Goal: Transaction & Acquisition: Purchase product/service

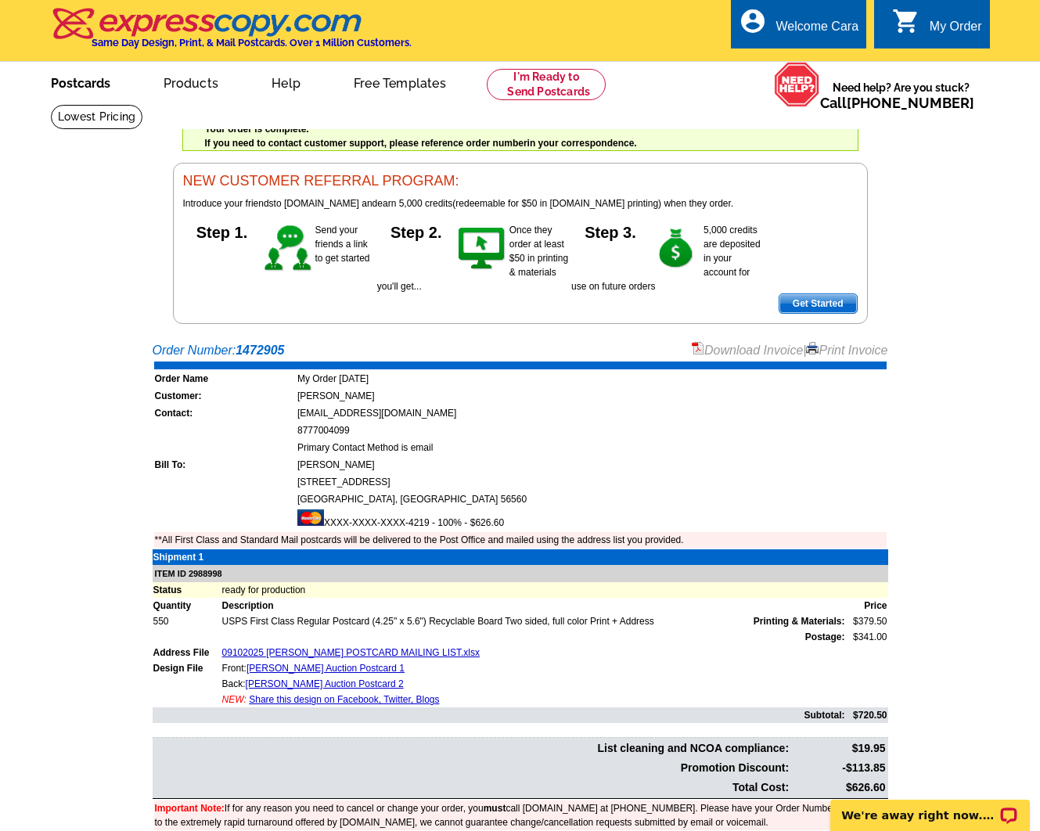
click at [88, 81] on link "Postcards" at bounding box center [81, 81] width 110 height 37
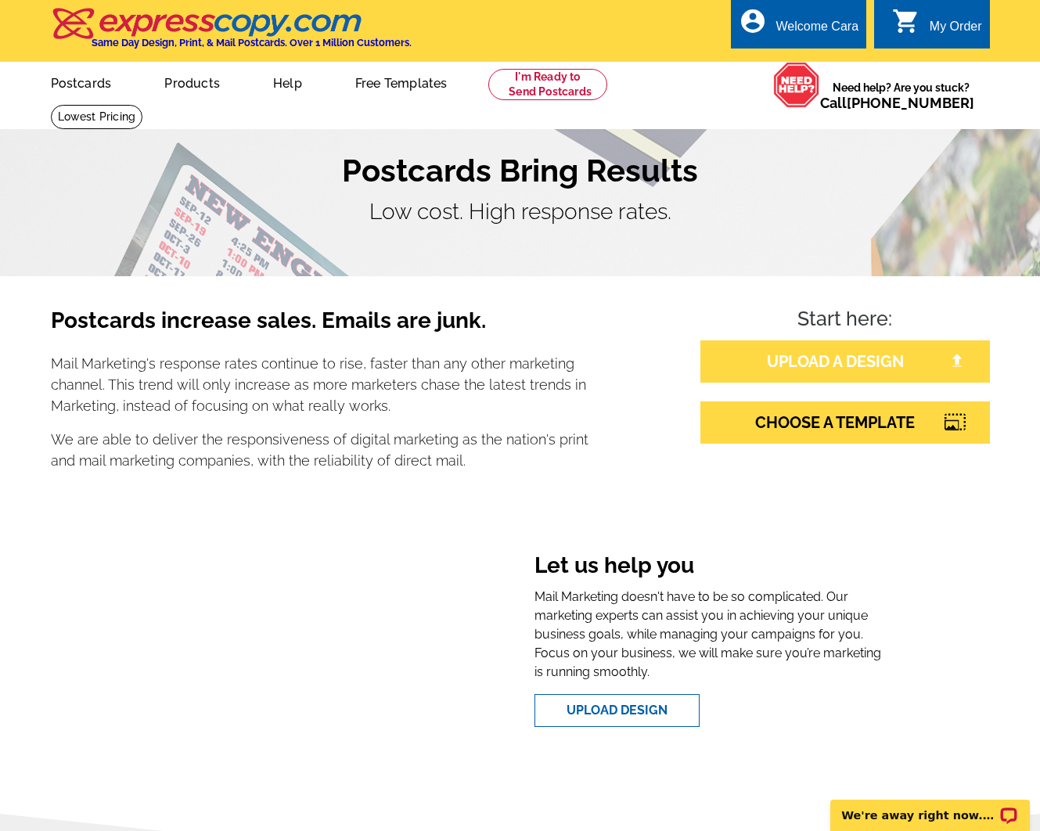
click at [838, 357] on link "UPLOAD A DESIGN" at bounding box center [845, 361] width 290 height 42
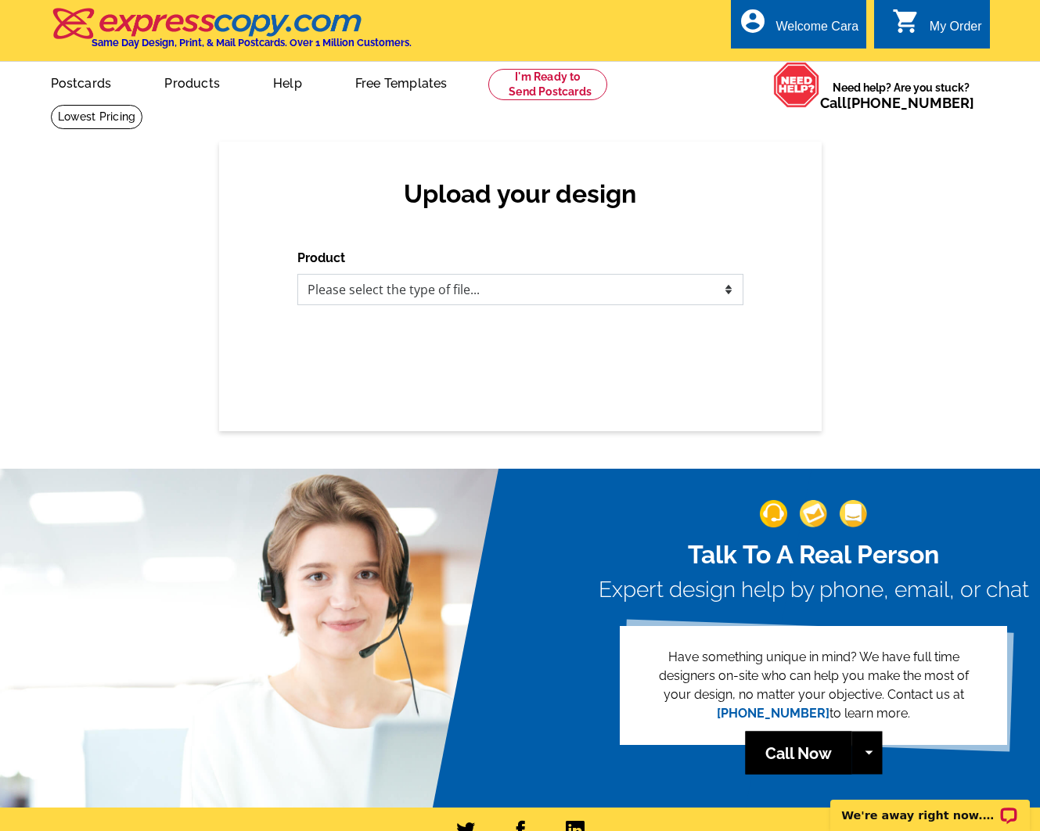
click at [343, 292] on select "Please select the type of file... Postcards Business Cards Letters and flyers G…" at bounding box center [520, 289] width 446 height 31
select select "1"
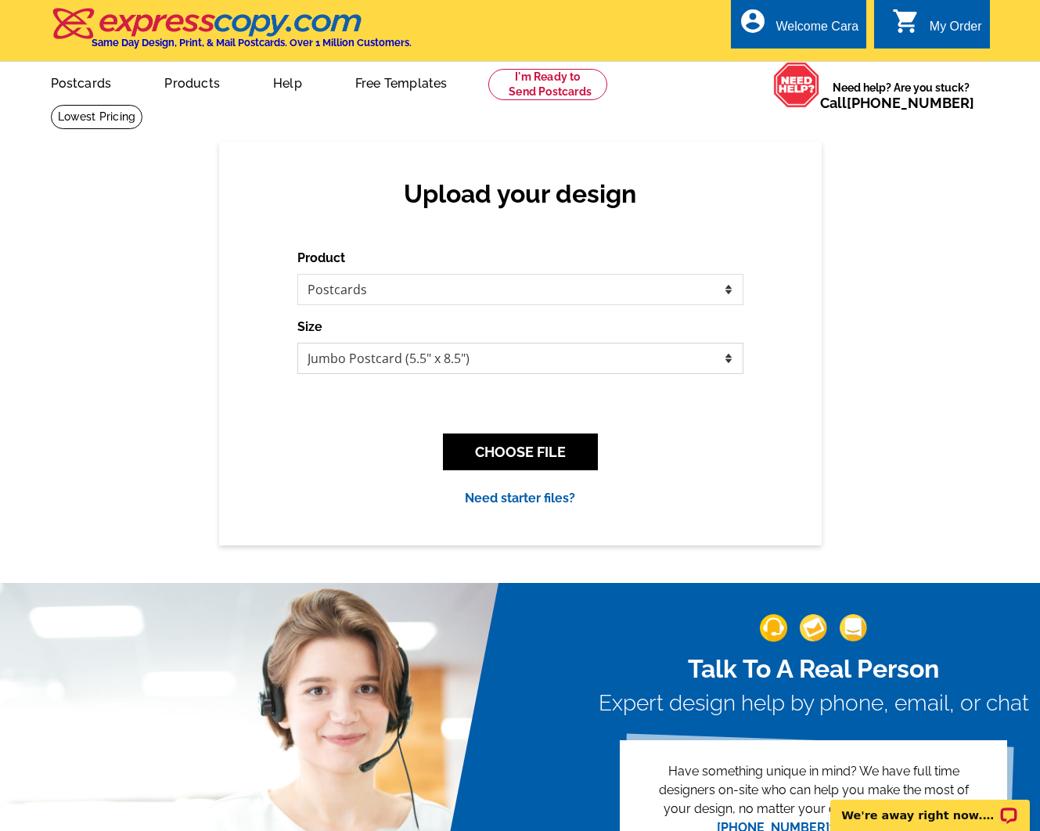
click at [347, 354] on select "Jumbo Postcard (5.5" x 8.5") Regular Postcard (4.25" x 5.6") Panoramic Postcard…" at bounding box center [520, 358] width 446 height 31
select select "1"
click at [498, 458] on button "CHOOSE FILE" at bounding box center [520, 452] width 155 height 37
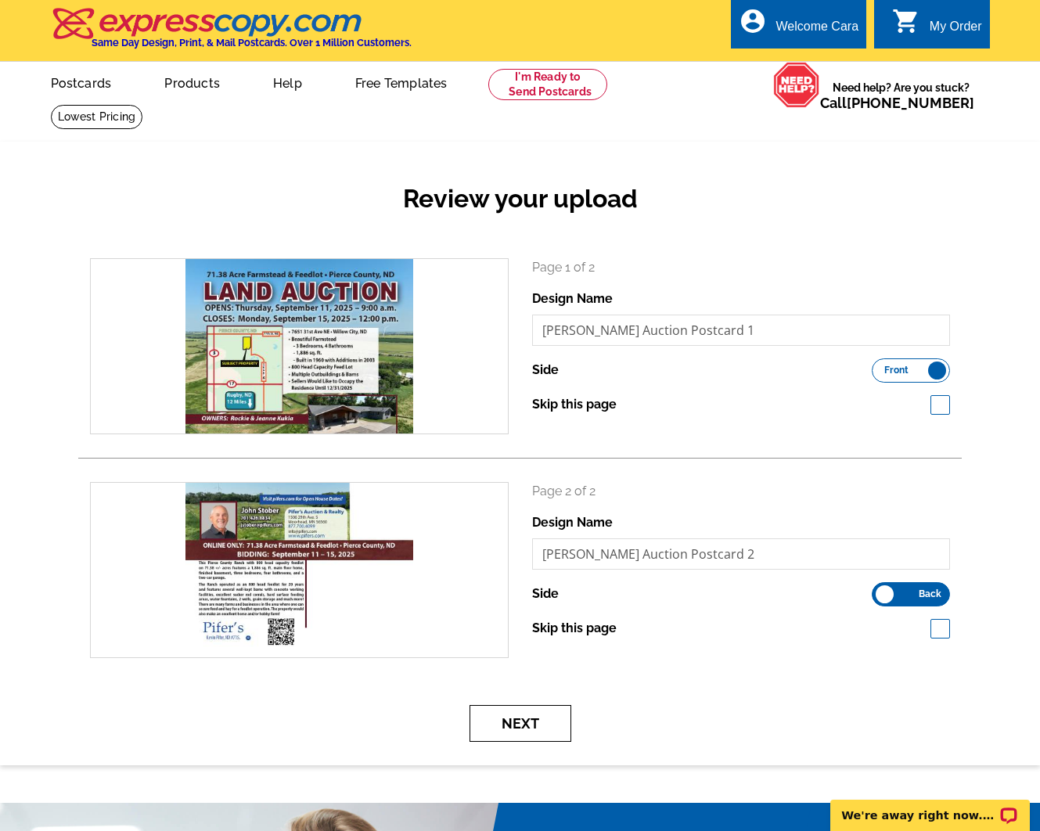
click at [534, 719] on button "Next" at bounding box center [521, 723] width 102 height 37
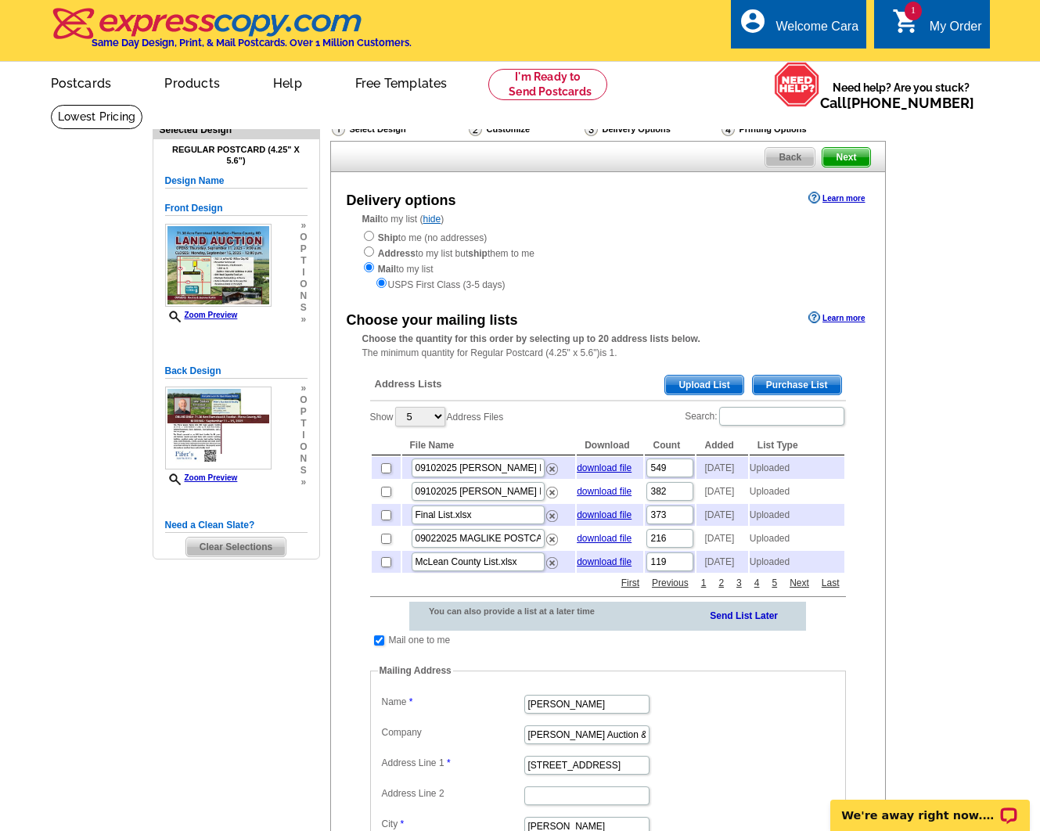
click at [689, 386] on span "Upload List" at bounding box center [703, 385] width 77 height 19
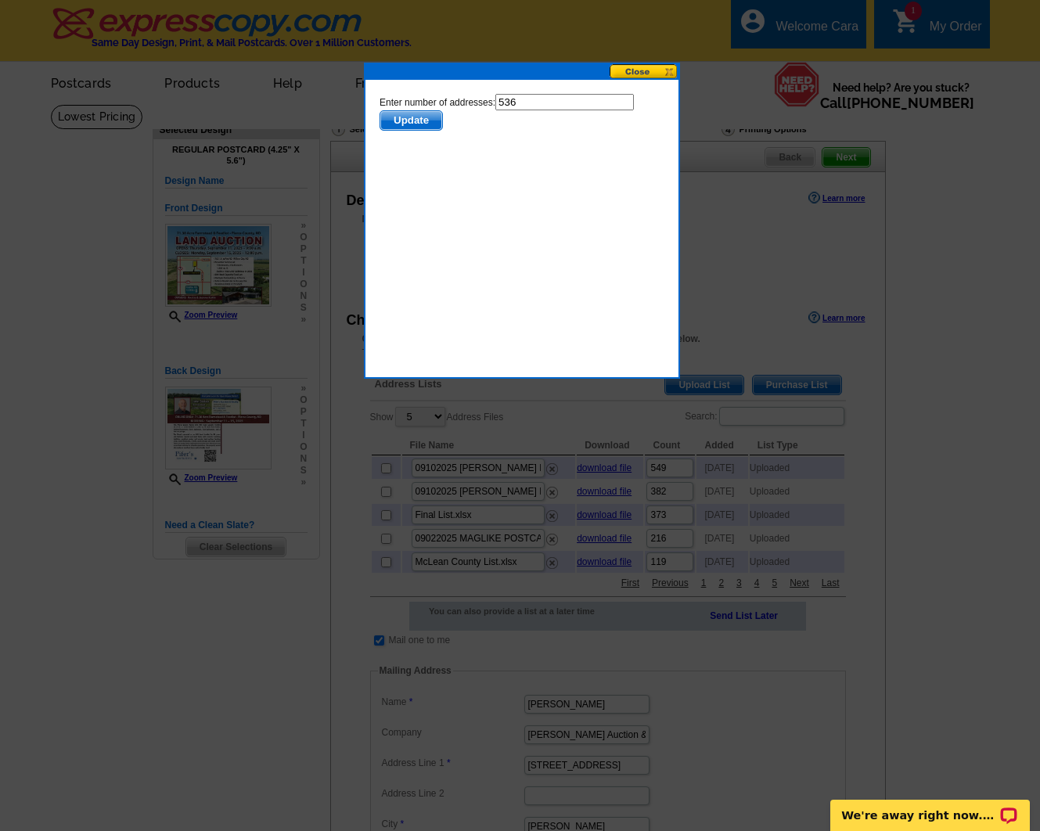
click at [529, 100] on input "536" at bounding box center [564, 102] width 139 height 16
type input "535"
click at [404, 115] on span "Update" at bounding box center [411, 120] width 62 height 19
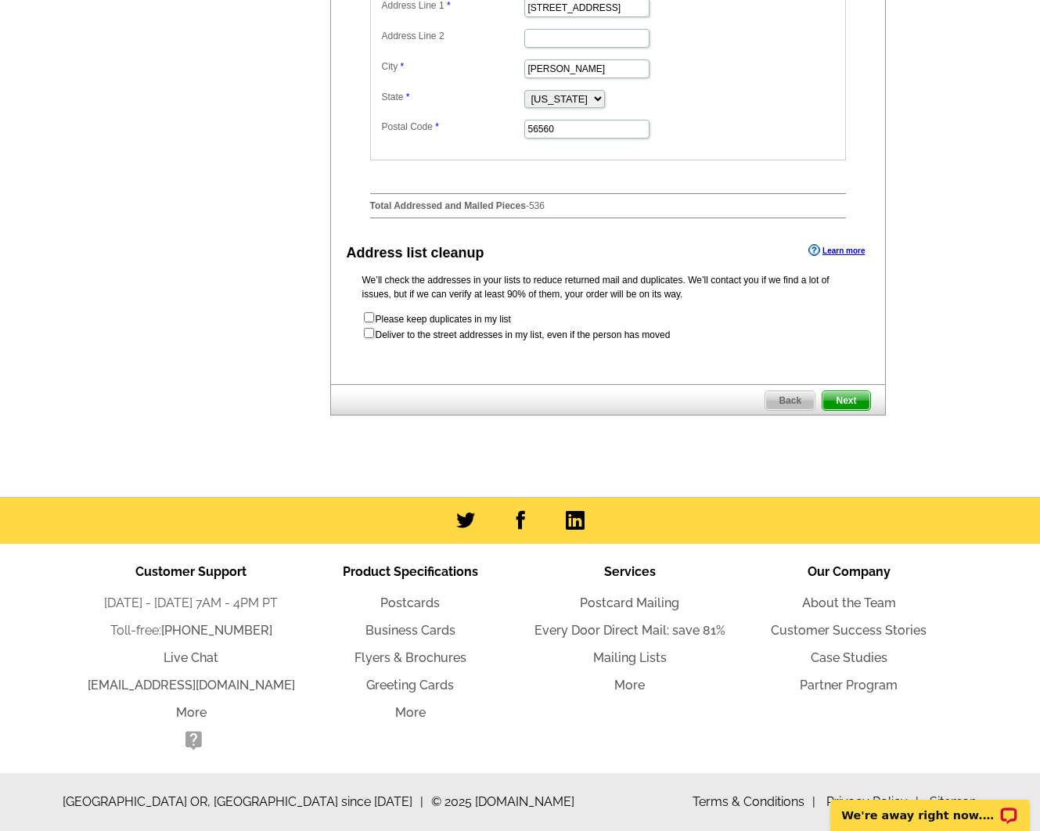
scroll to position [779, 0]
click at [851, 409] on span "Next" at bounding box center [846, 400] width 47 height 19
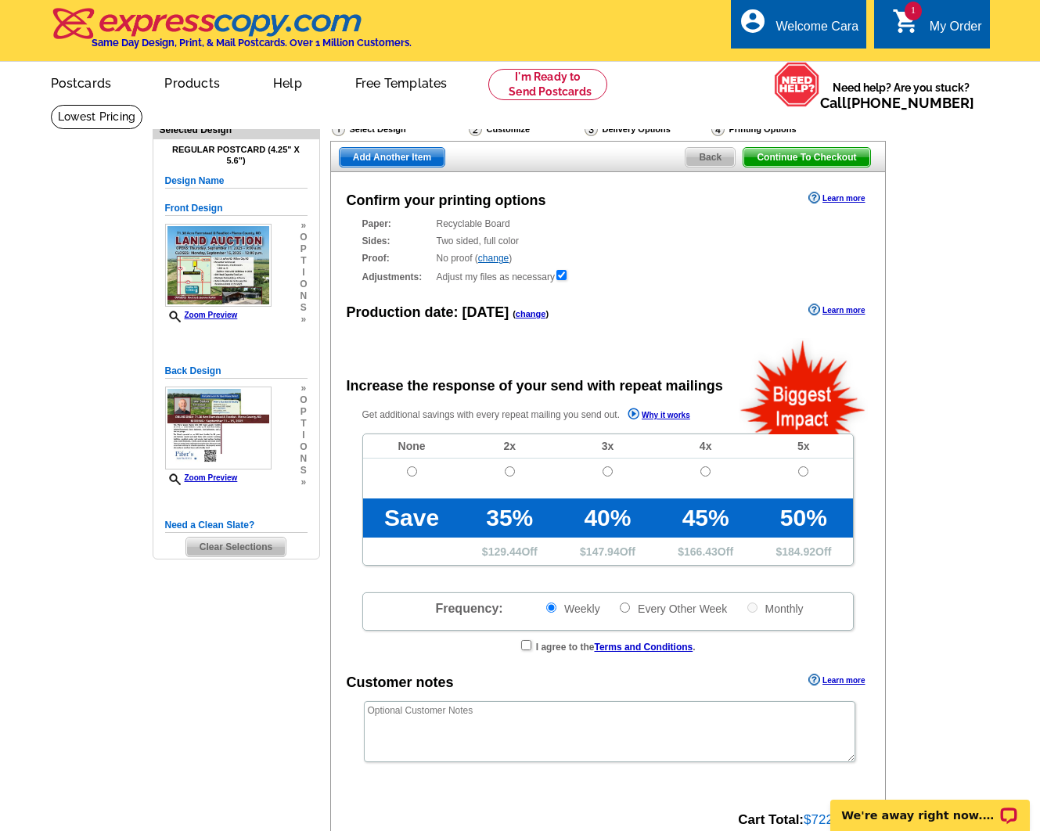
radio input "false"
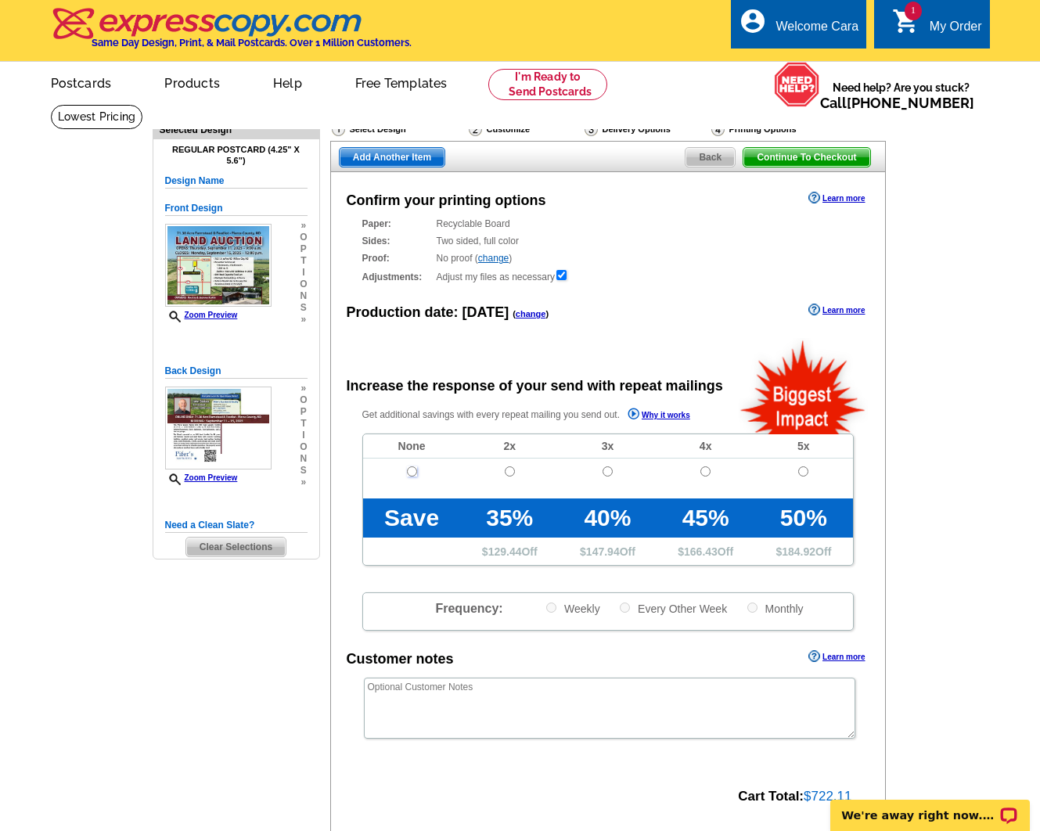
click at [409, 472] on input "radio" at bounding box center [412, 471] width 10 height 10
radio input "true"
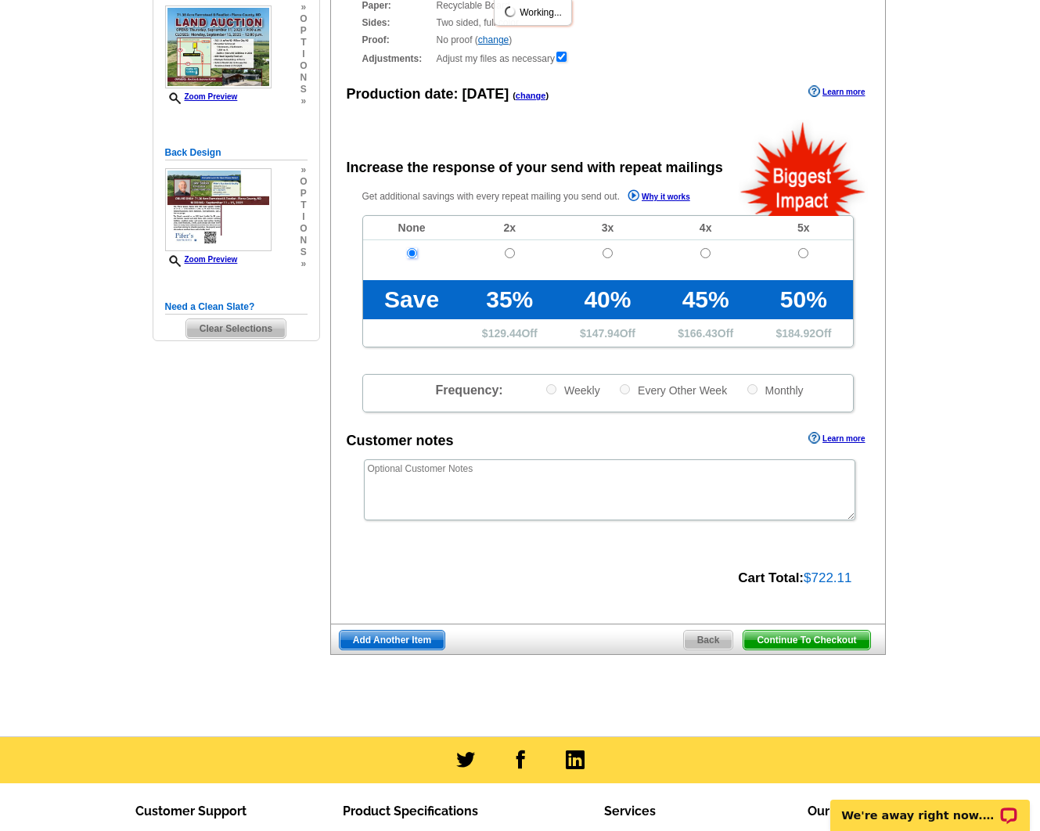
scroll to position [220, 0]
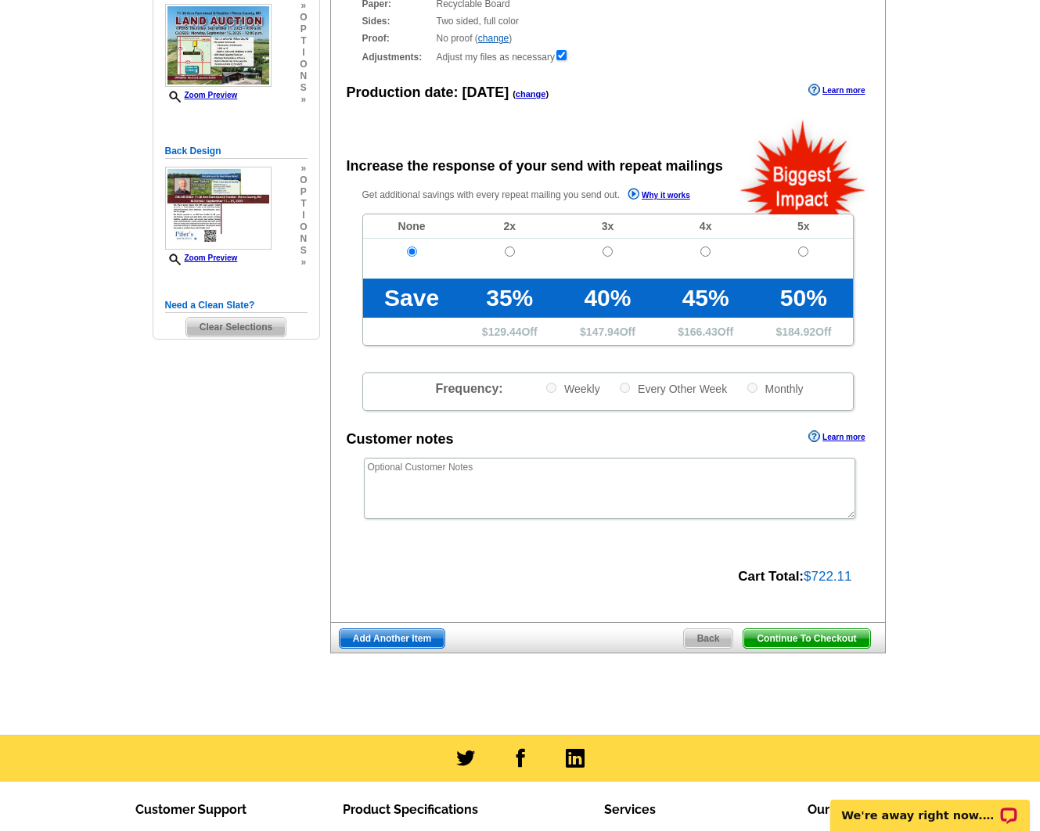
click at [778, 637] on span "Continue To Checkout" at bounding box center [806, 638] width 126 height 19
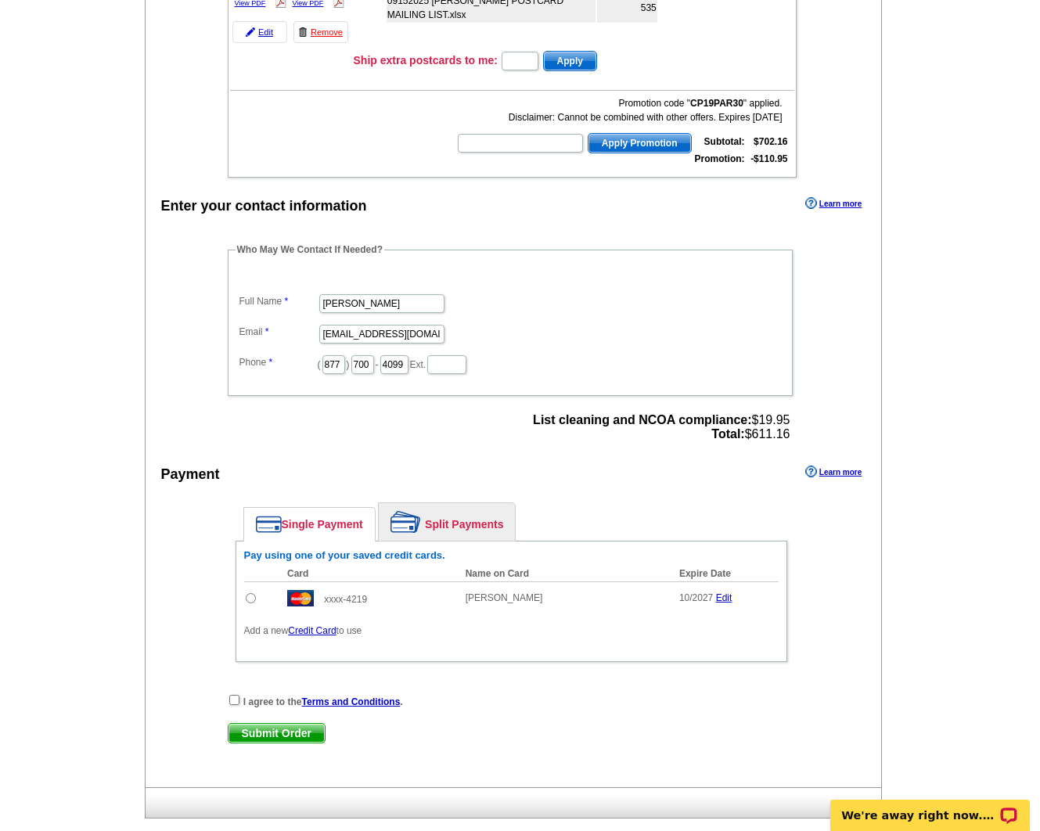
scroll to position [322, 0]
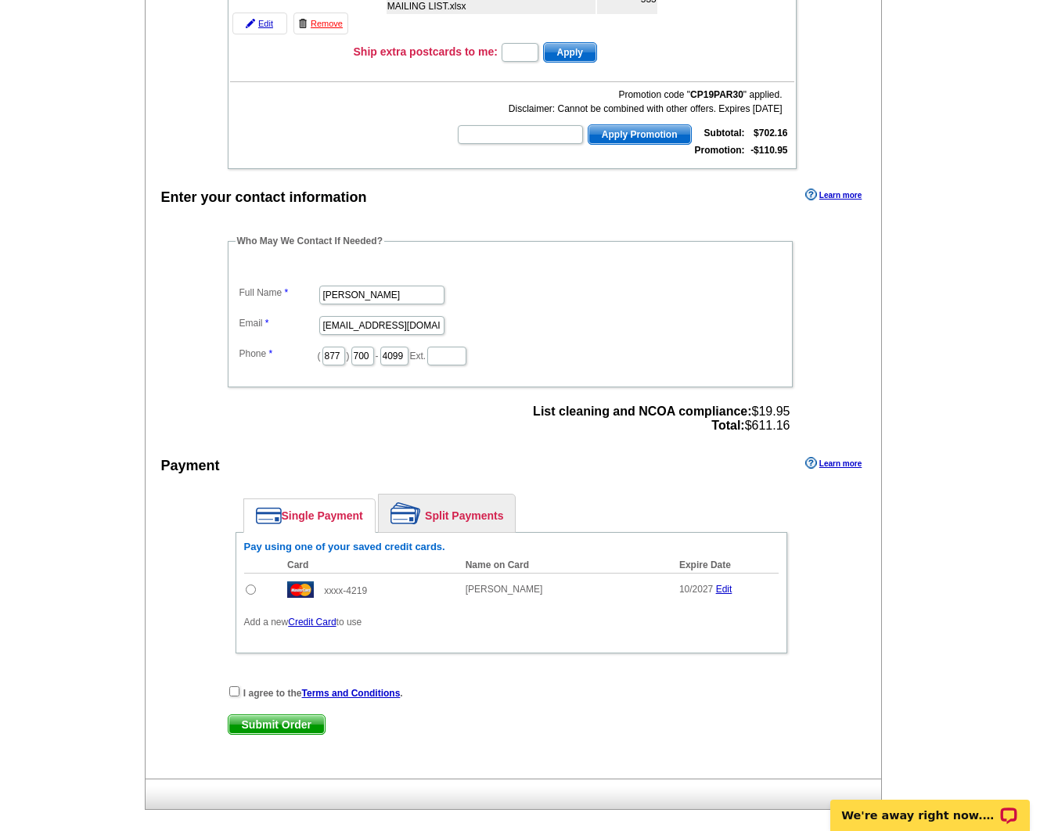
click at [252, 590] on input "radio" at bounding box center [251, 590] width 10 height 10
radio input "true"
click at [235, 688] on input "checkbox" at bounding box center [234, 691] width 10 height 10
checkbox input "true"
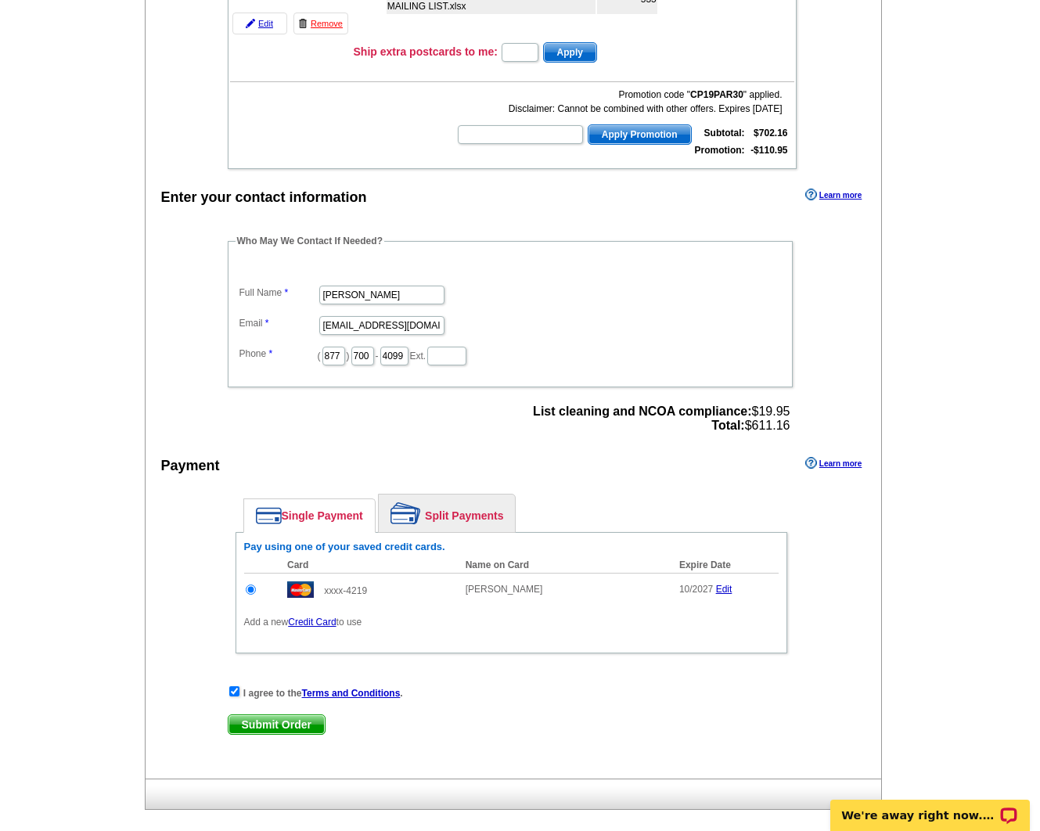
click at [261, 728] on span "Submit Order" at bounding box center [277, 724] width 96 height 19
